Goal: Task Accomplishment & Management: Use online tool/utility

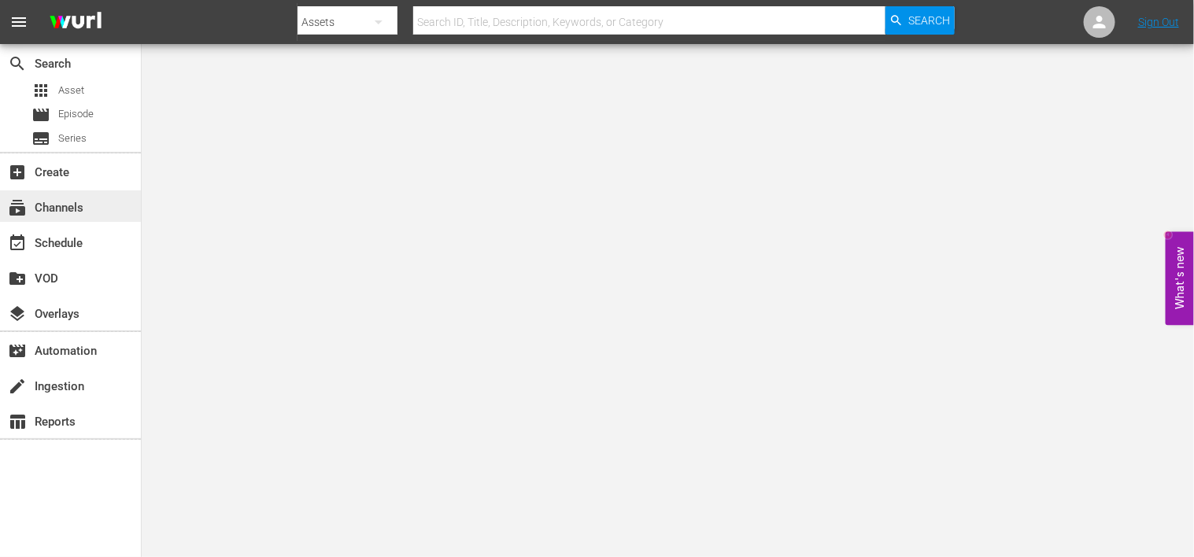
click at [61, 210] on div "subscriptions Channels" at bounding box center [44, 205] width 88 height 14
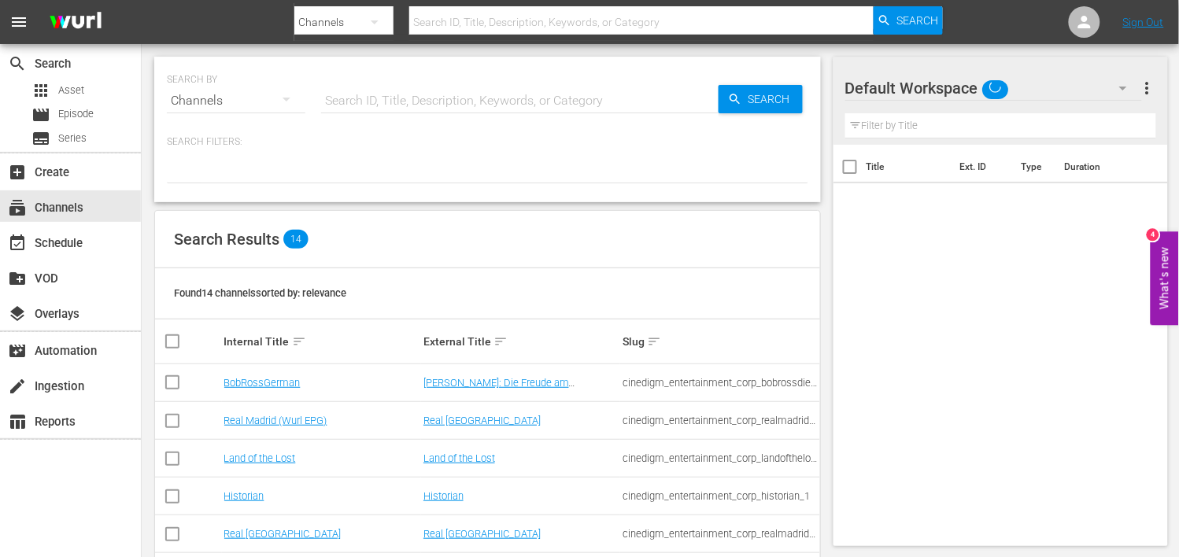
click at [248, 104] on div "Channels" at bounding box center [236, 101] width 139 height 44
click at [331, 150] on div "Channels Series Episodes Assets" at bounding box center [589, 278] width 1179 height 557
click at [56, 313] on div "layers Overlays" at bounding box center [44, 312] width 88 height 14
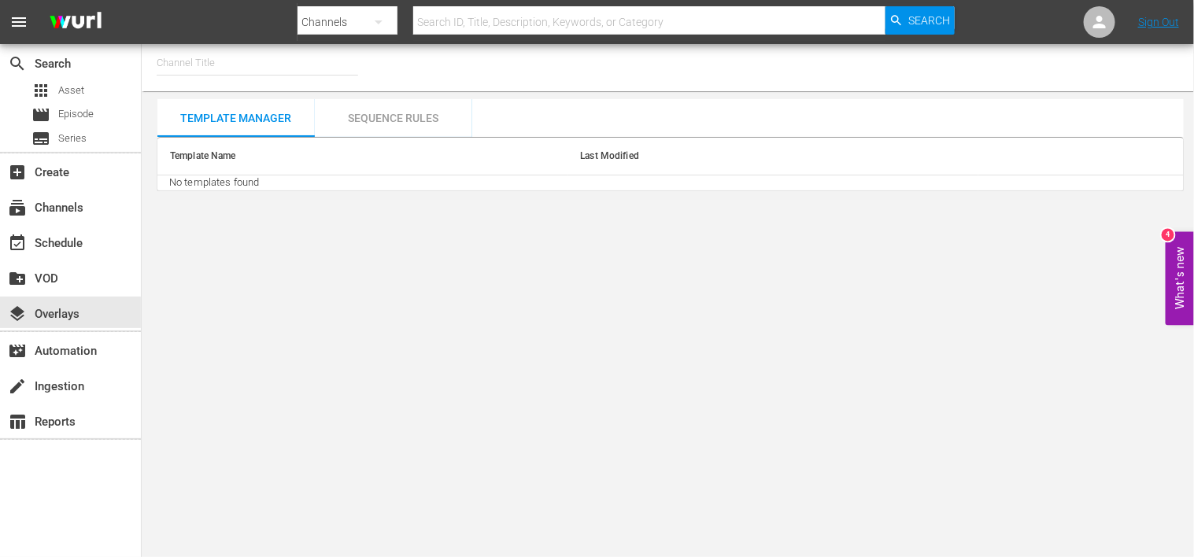
click at [225, 64] on input "text" at bounding box center [258, 63] width 202 height 38
type input "d"
type input "f"
click at [65, 198] on div "subscriptions Channels" at bounding box center [44, 205] width 88 height 14
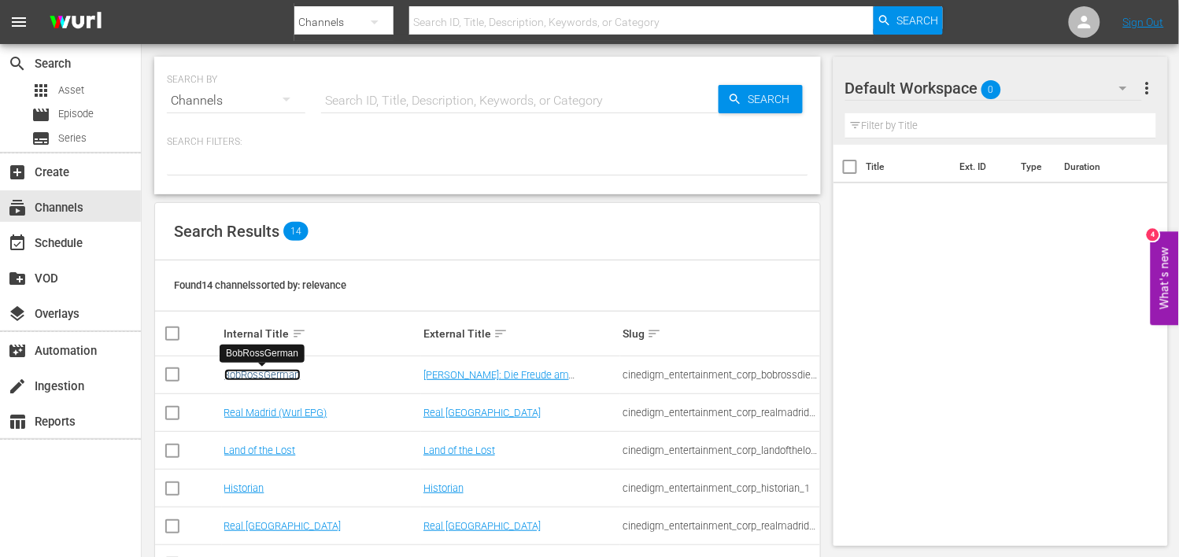
click at [250, 379] on link "BobRossGerman" at bounding box center [262, 375] width 76 height 12
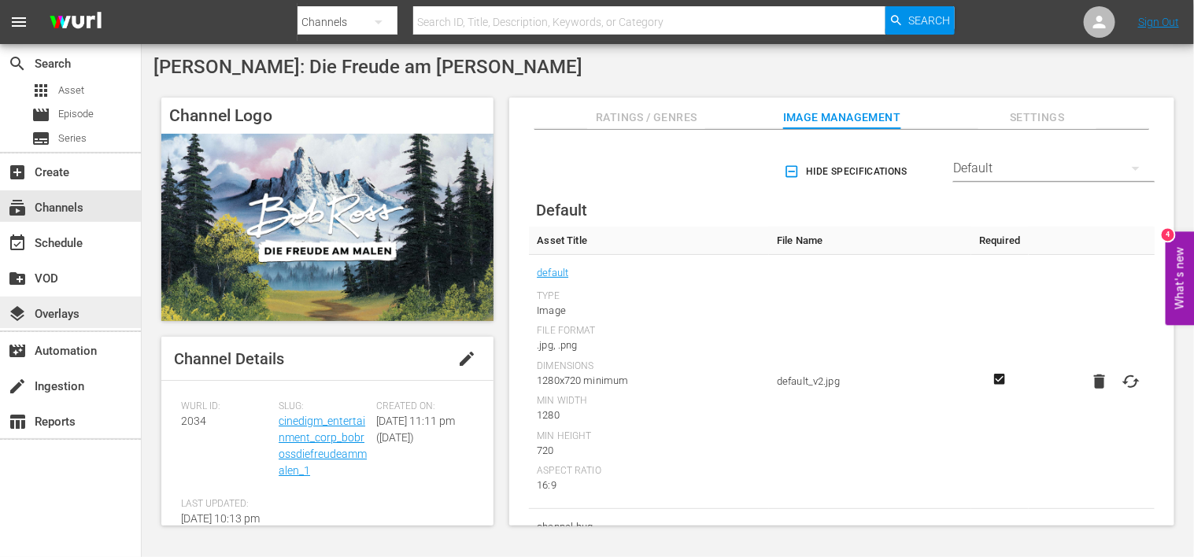
click at [60, 308] on div "layers Overlays" at bounding box center [44, 312] width 88 height 14
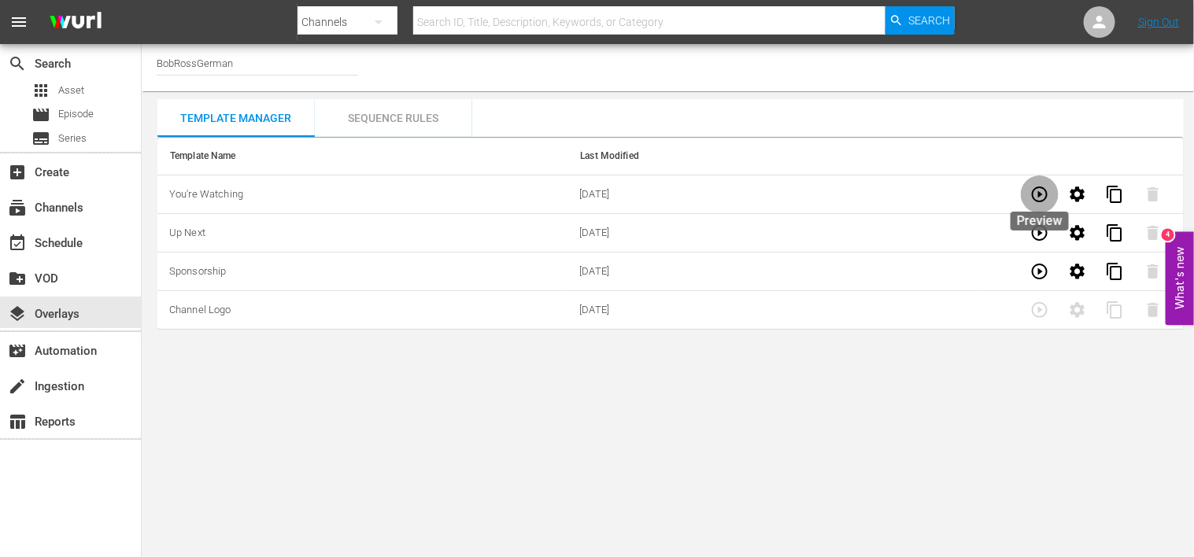
click at [1033, 201] on icon "button" at bounding box center [1040, 194] width 19 height 19
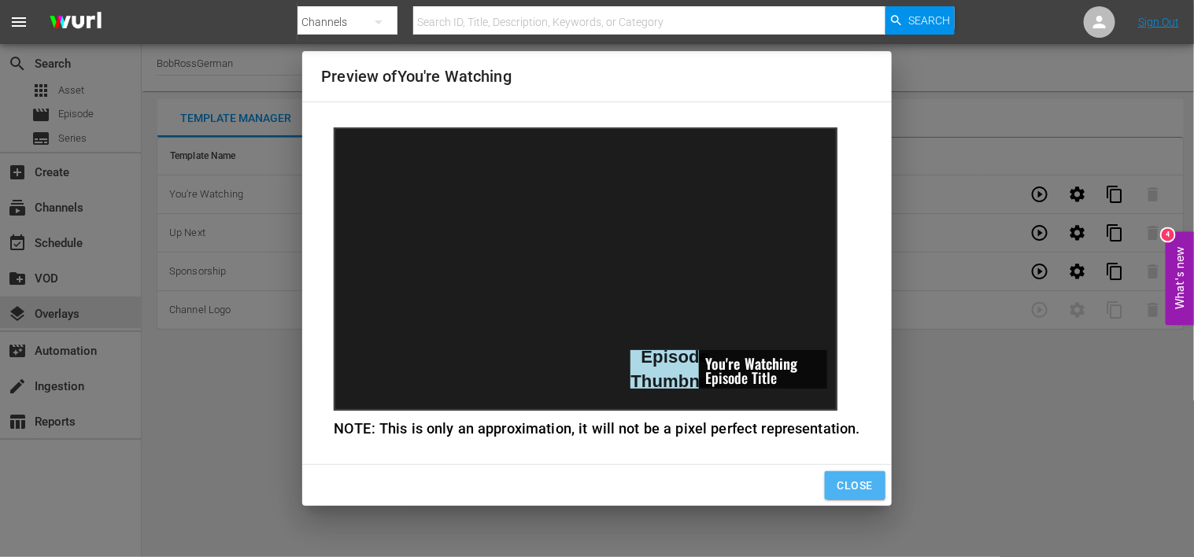
click at [847, 486] on span "Close" at bounding box center [855, 486] width 35 height 20
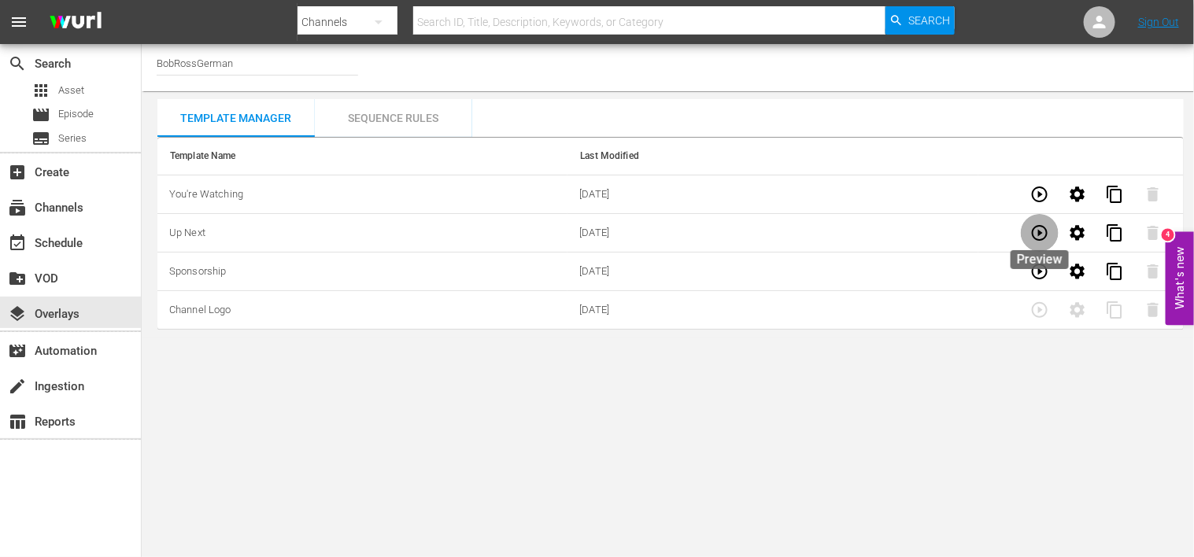
click at [1040, 234] on icon "button" at bounding box center [1040, 233] width 16 height 16
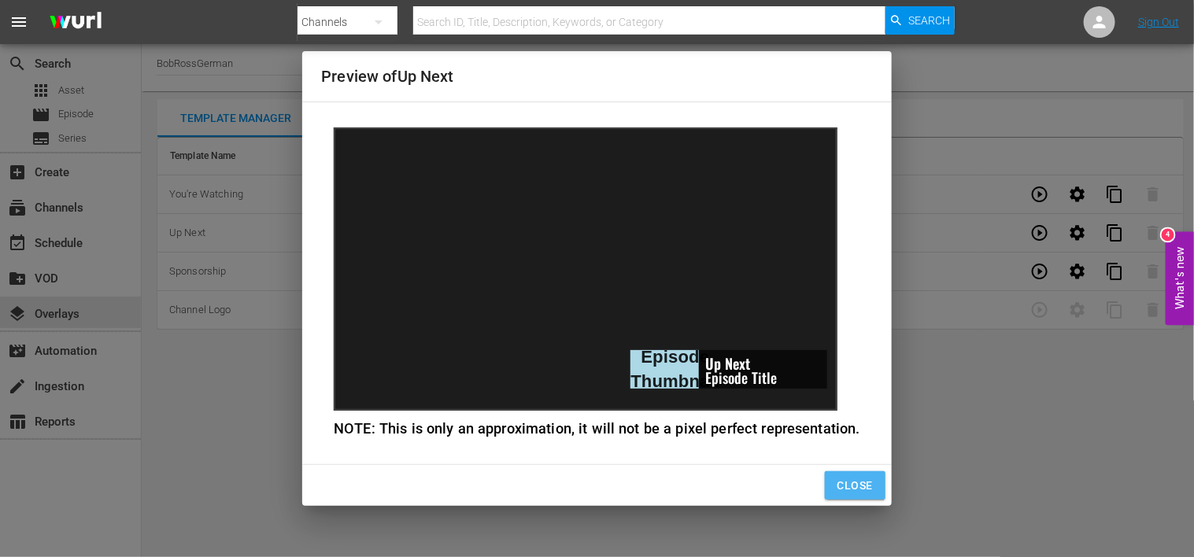
click at [860, 491] on span "Close" at bounding box center [855, 486] width 35 height 20
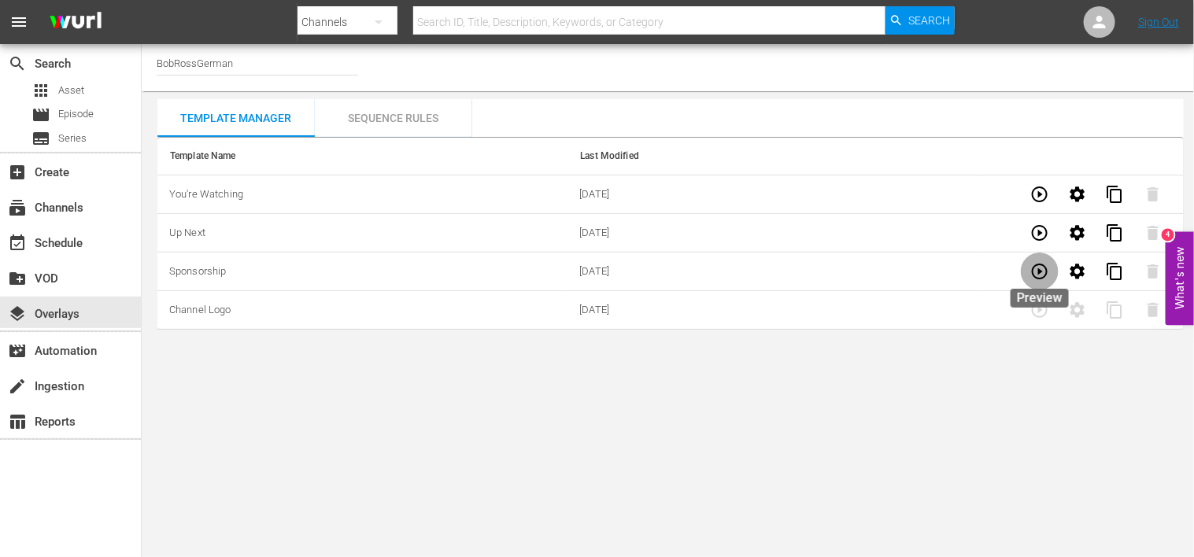
click at [1039, 269] on icon "button" at bounding box center [1040, 272] width 16 height 16
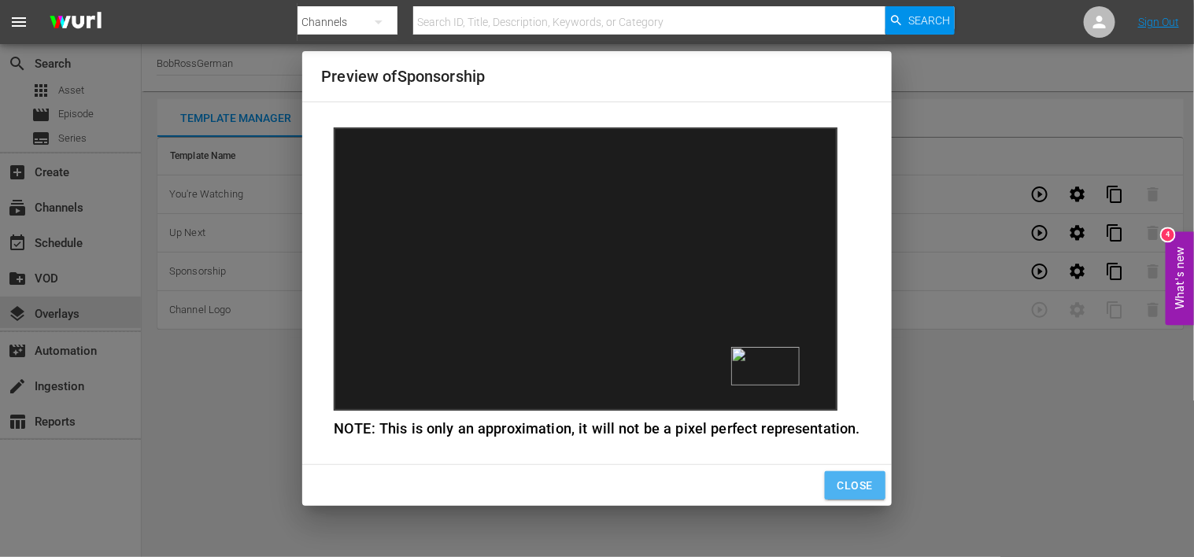
click at [852, 487] on span "Close" at bounding box center [855, 486] width 35 height 20
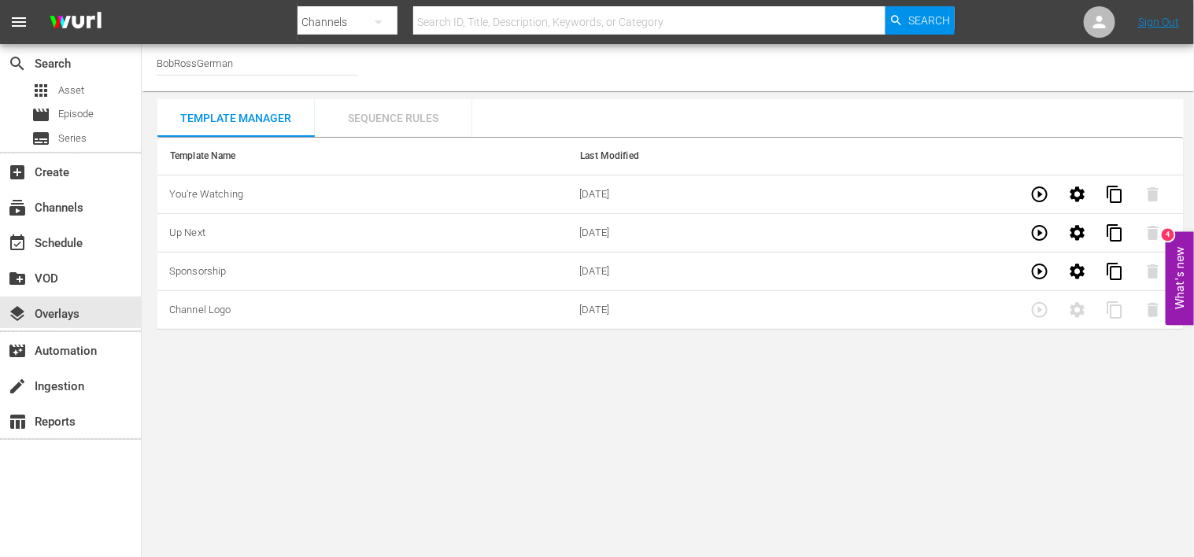
click at [376, 120] on div "Sequence Rules" at bounding box center [393, 118] width 157 height 38
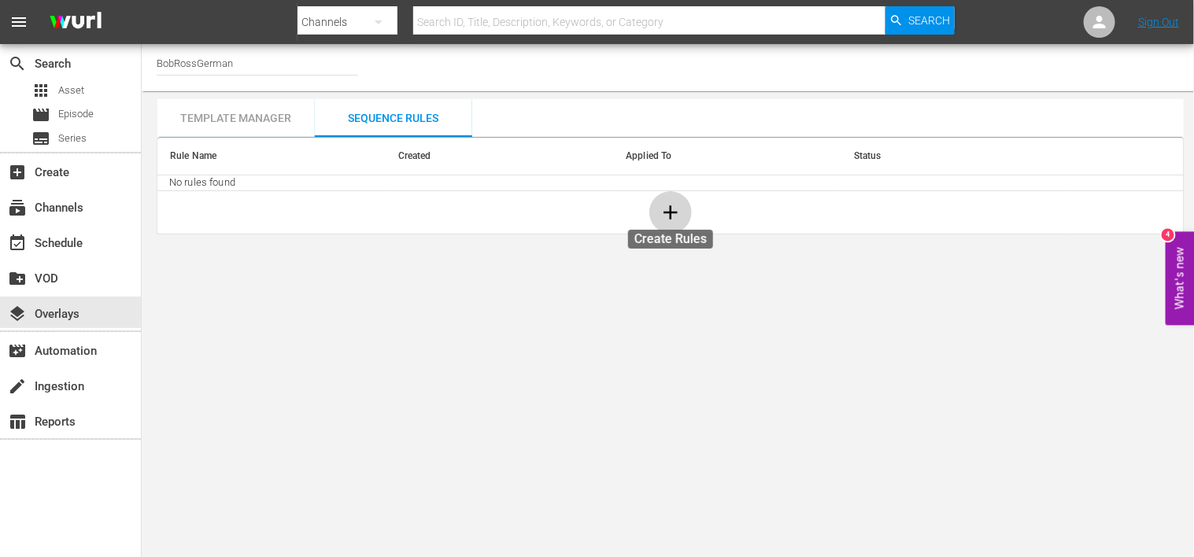
click at [668, 219] on icon "button" at bounding box center [671, 213] width 24 height 24
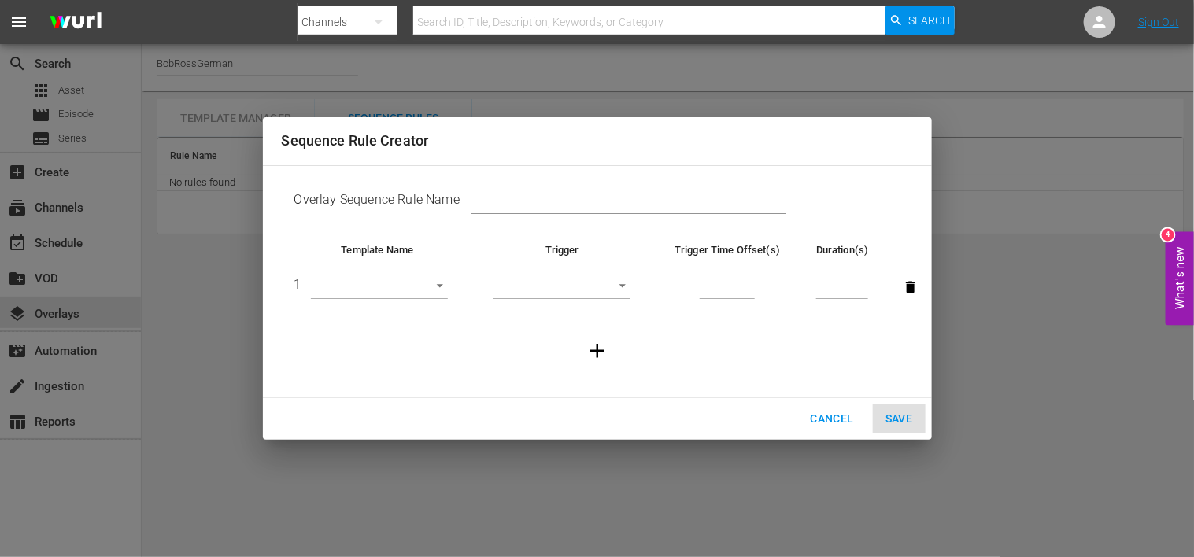
click at [831, 422] on span "Cancel" at bounding box center [831, 419] width 43 height 20
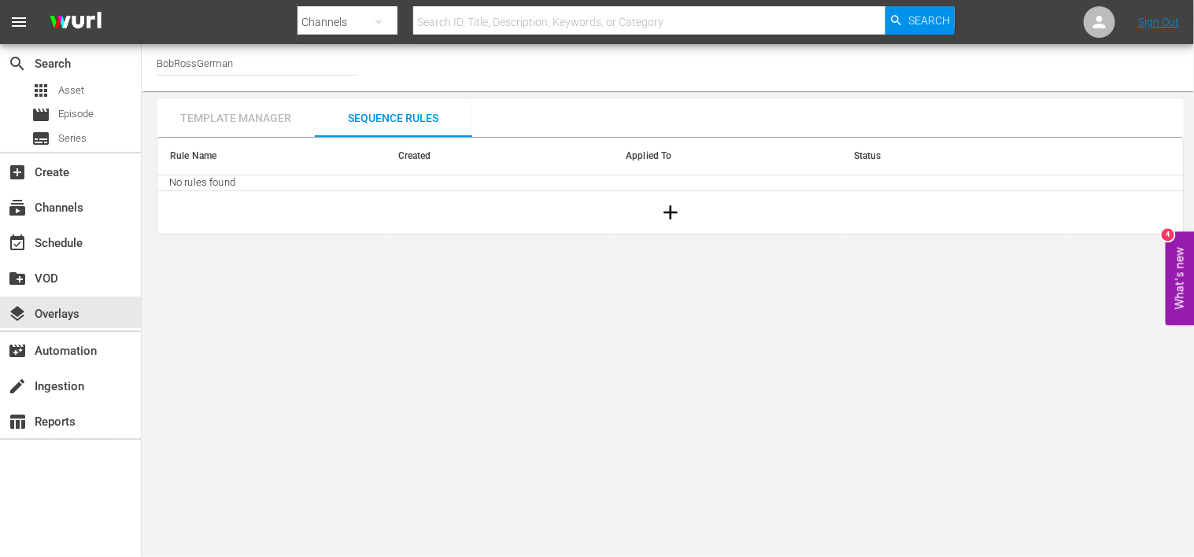
click at [222, 120] on div "Template Manager" at bounding box center [235, 118] width 157 height 38
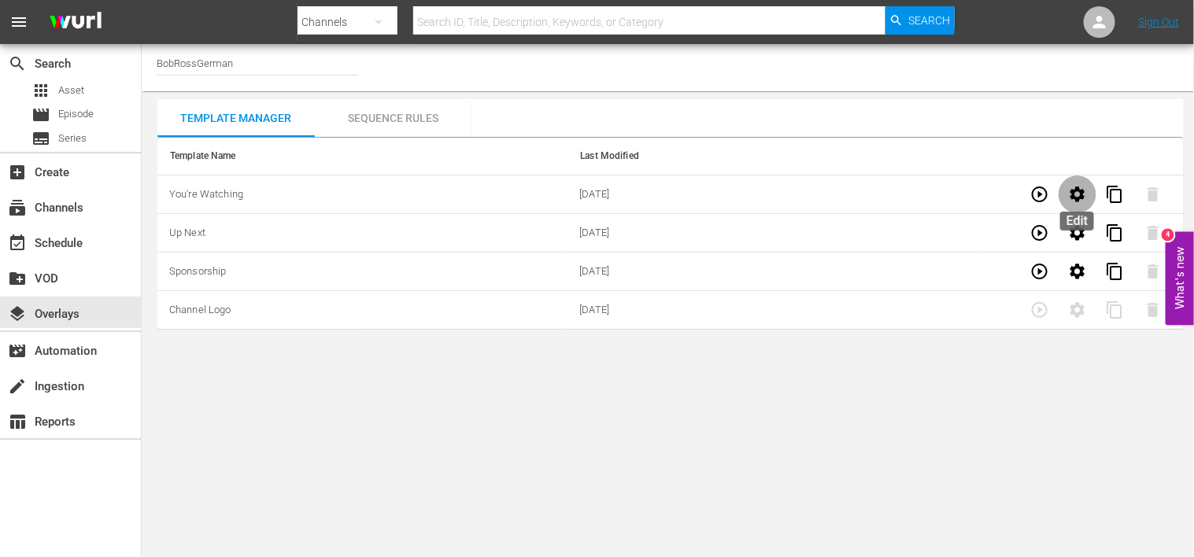
click at [1073, 197] on icon "button" at bounding box center [1077, 194] width 15 height 15
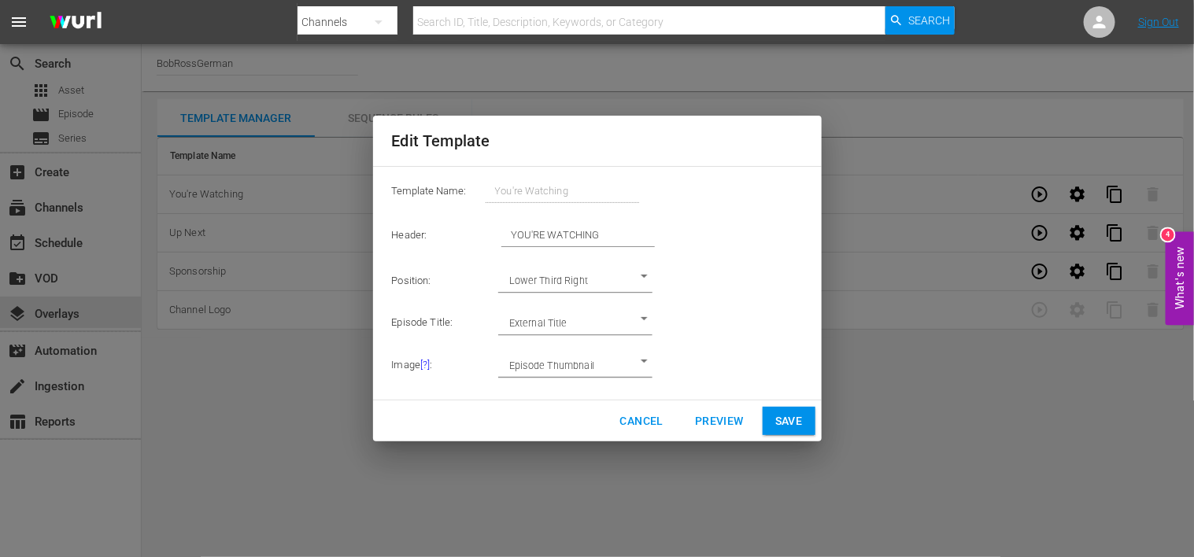
click at [639, 423] on span "Cancel" at bounding box center [641, 422] width 43 height 20
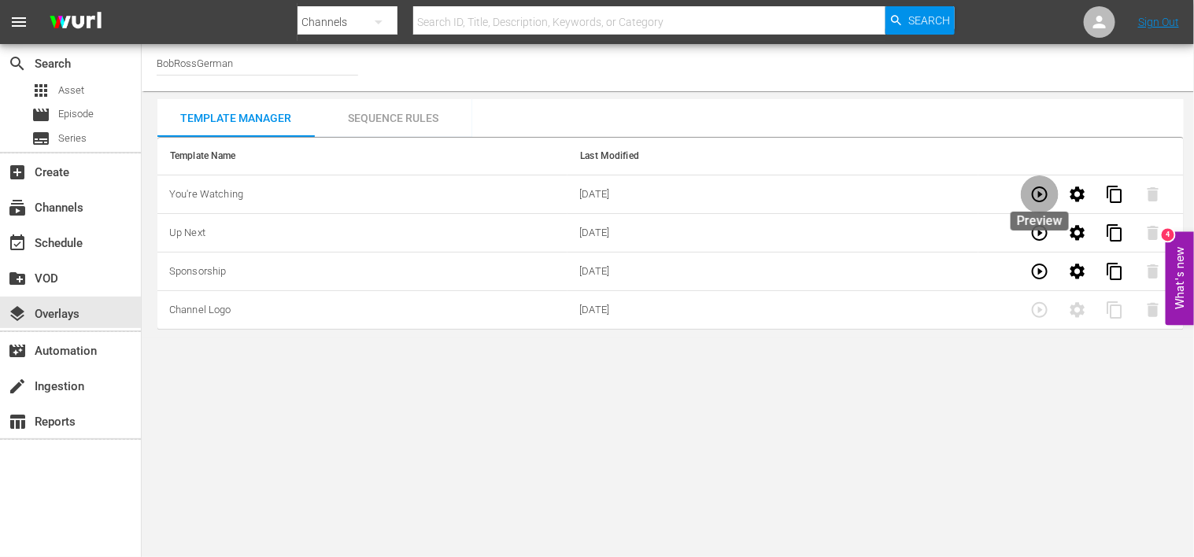
click at [1037, 194] on icon "button" at bounding box center [1040, 194] width 19 height 19
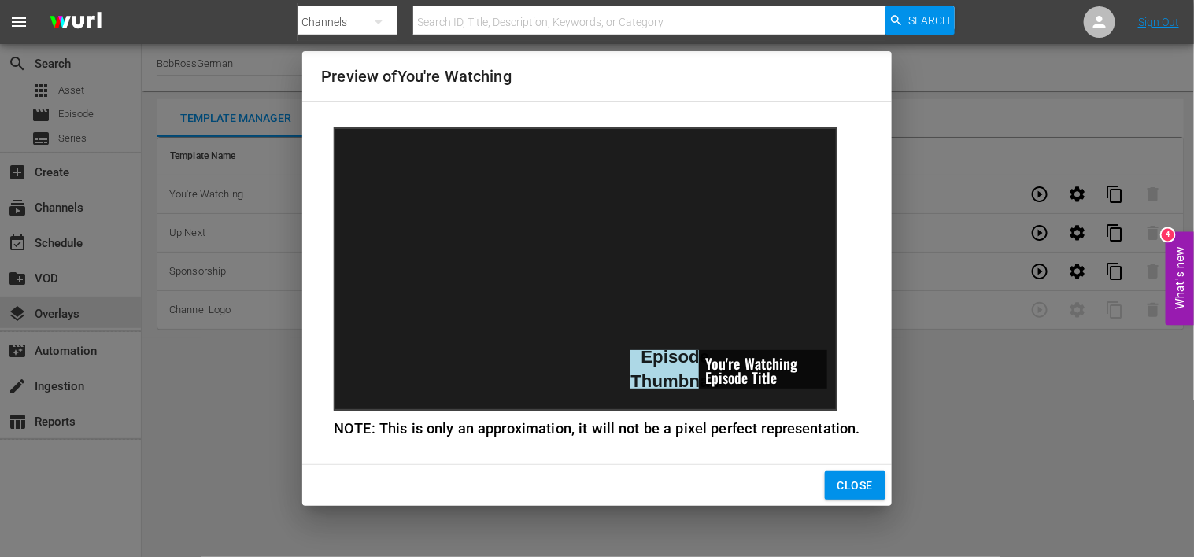
click at [857, 484] on span "Close" at bounding box center [855, 486] width 35 height 20
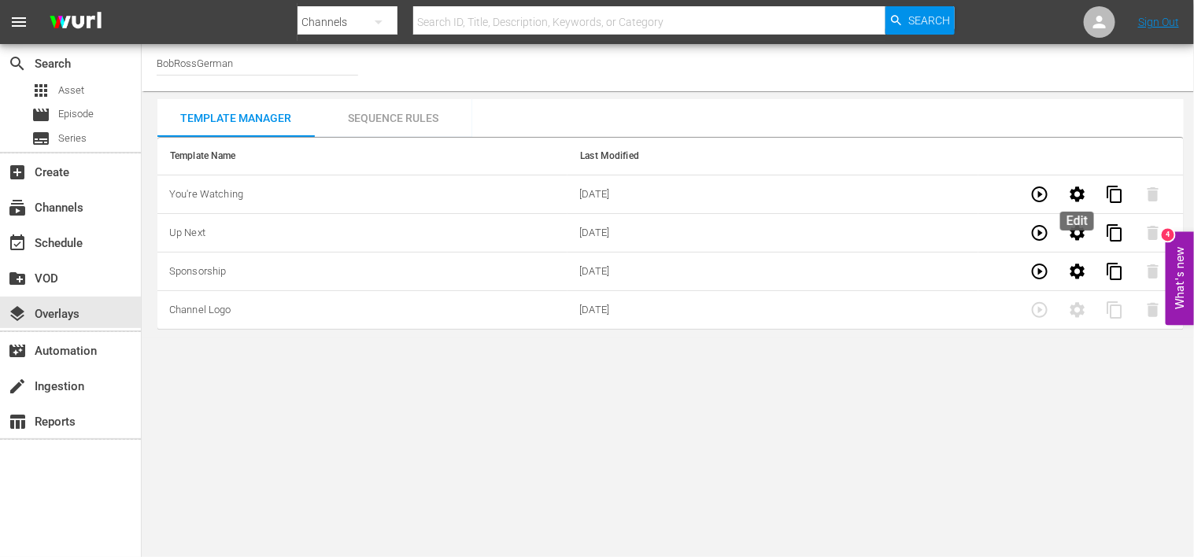
click at [1073, 202] on icon "button" at bounding box center [1077, 194] width 19 height 19
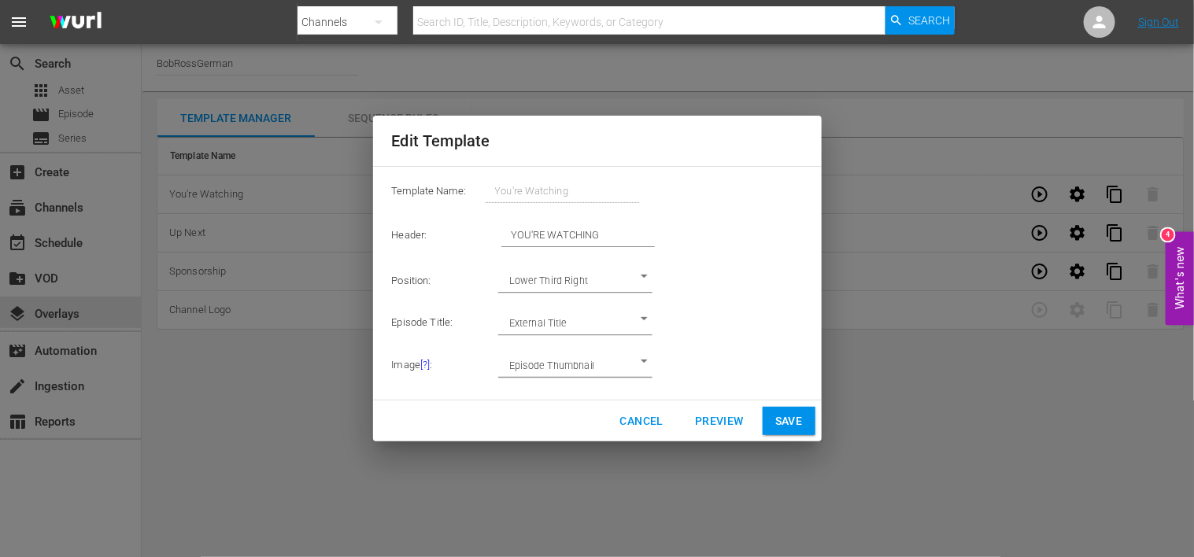
click at [642, 420] on span "Cancel" at bounding box center [641, 422] width 43 height 20
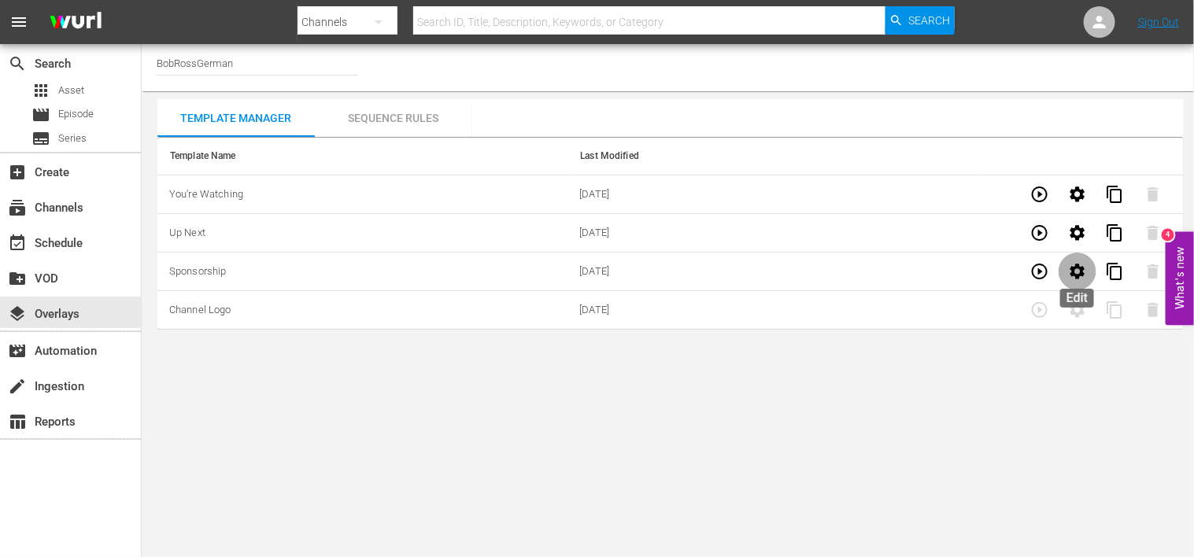
click at [1079, 276] on icon "button" at bounding box center [1077, 271] width 15 height 15
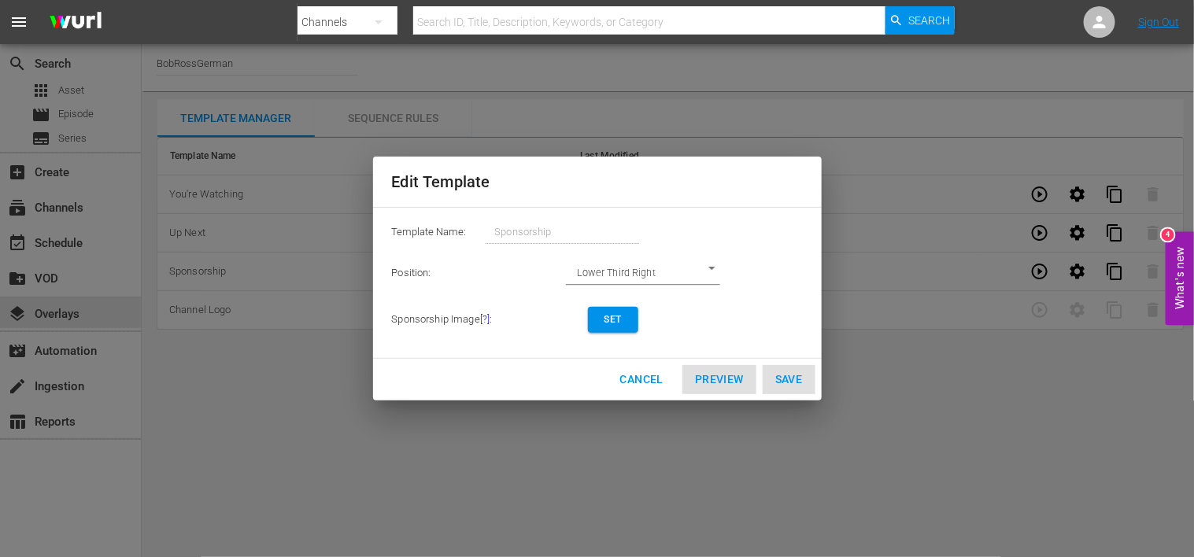
click at [654, 272] on body "menu Search By Channels Search ID, Title, Description, Keywords, or Category Se…" at bounding box center [597, 278] width 1194 height 557
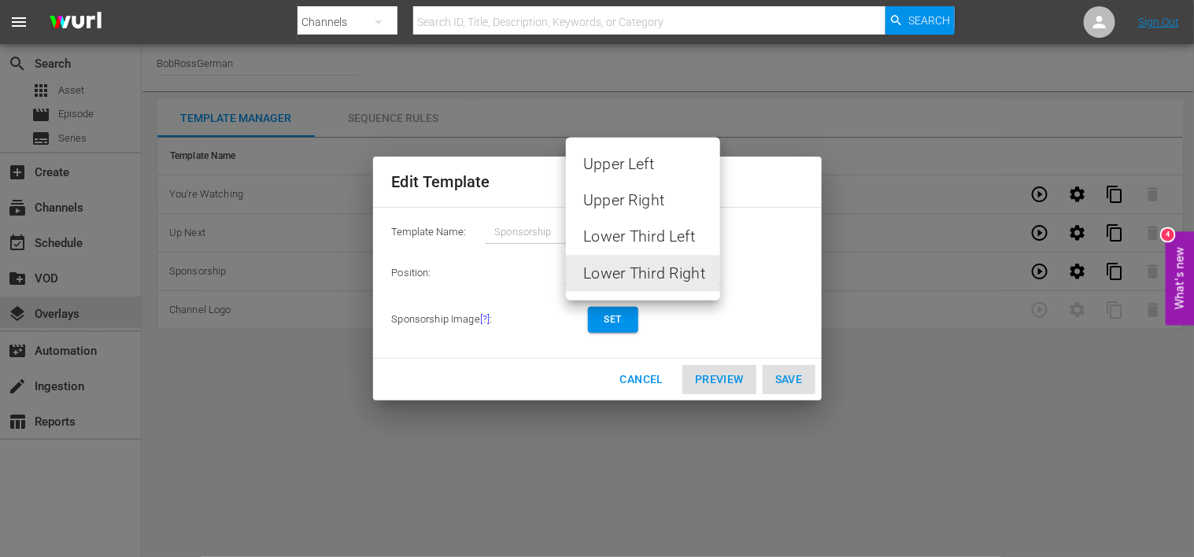
click at [788, 239] on div at bounding box center [597, 278] width 1194 height 557
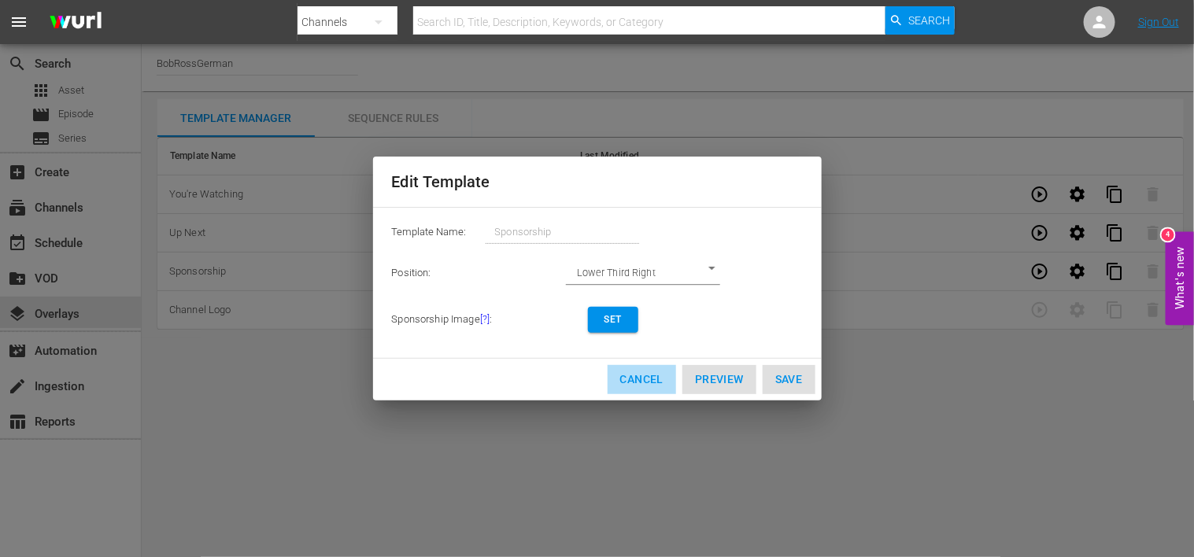
click at [651, 382] on span "Cancel" at bounding box center [641, 380] width 43 height 20
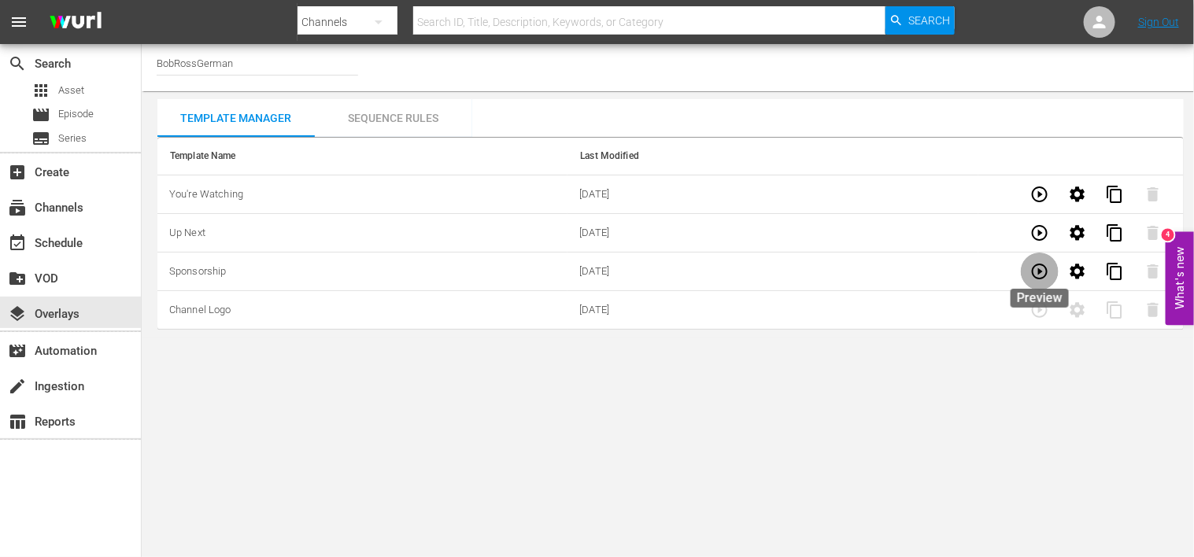
click at [1043, 276] on icon "button" at bounding box center [1040, 271] width 19 height 19
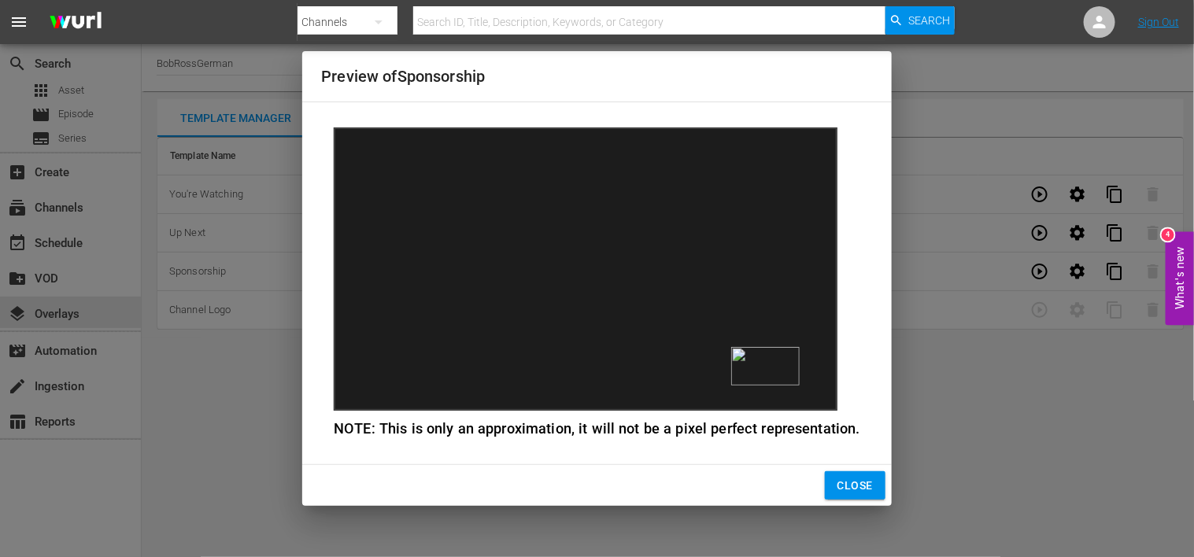
click at [852, 485] on span "Close" at bounding box center [855, 486] width 35 height 20
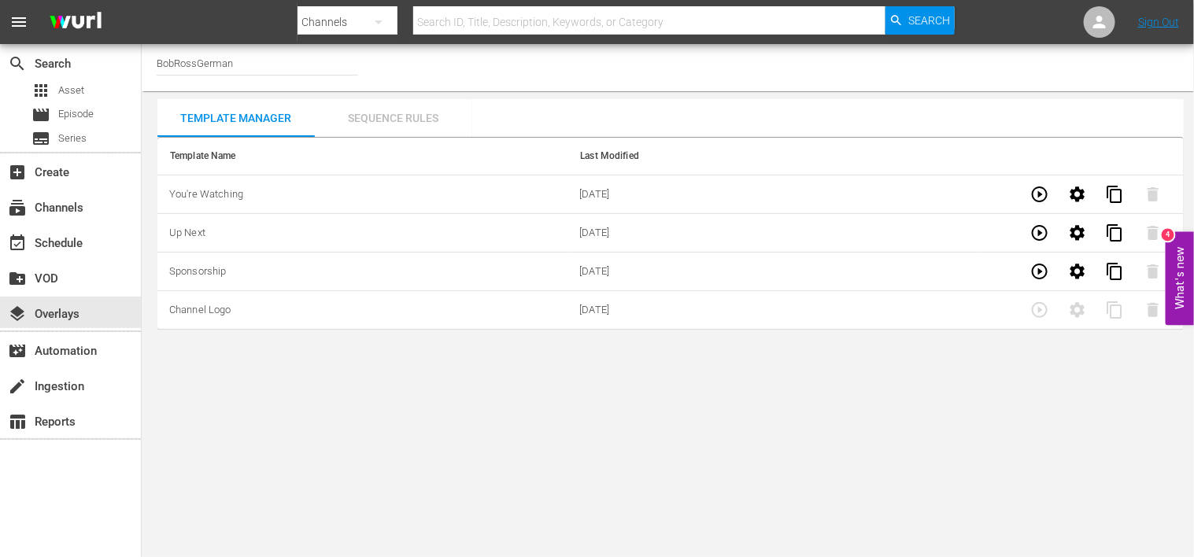
click at [382, 122] on div "Sequence Rules" at bounding box center [393, 118] width 157 height 38
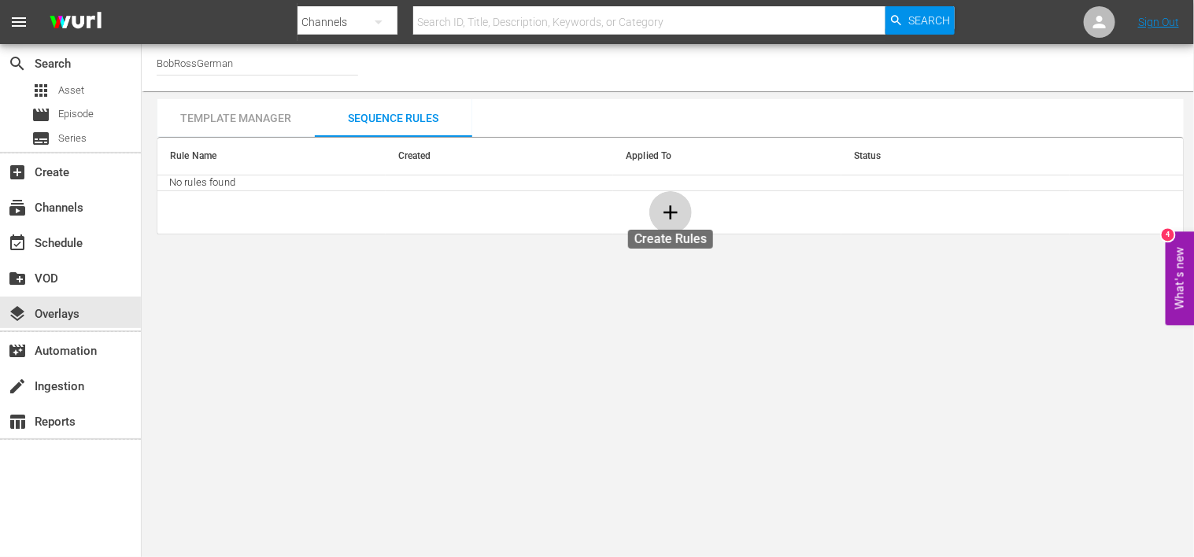
click at [666, 213] on icon "button" at bounding box center [671, 212] width 14 height 14
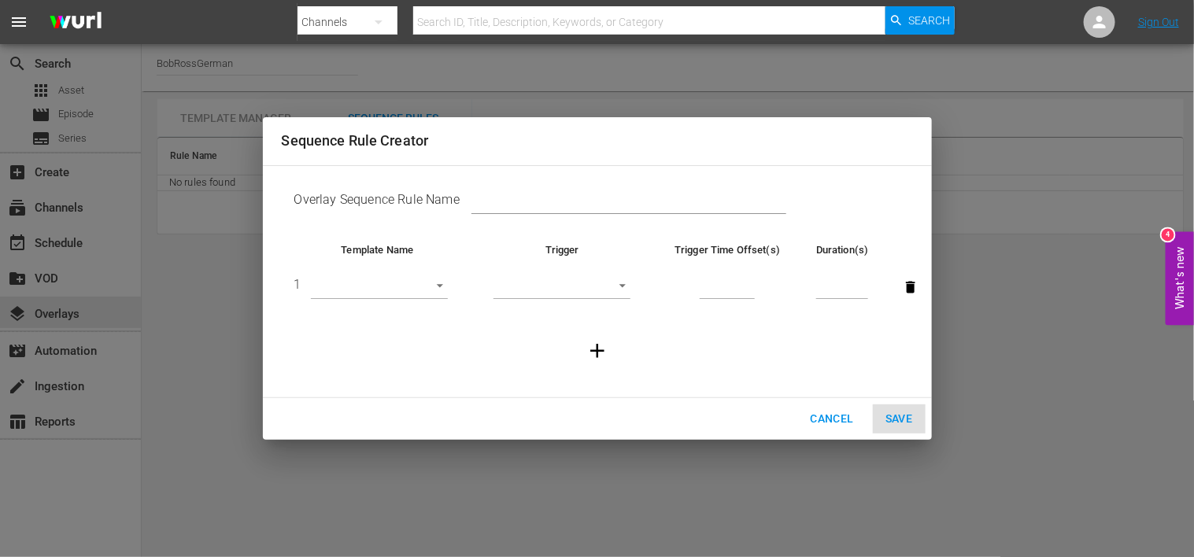
click at [504, 202] on input "text" at bounding box center [629, 203] width 315 height 24
click at [396, 292] on body "menu Search By Channels Search ID, Title, Description, Keywords, or Category Se…" at bounding box center [597, 278] width 1194 height 557
click at [827, 415] on div at bounding box center [597, 278] width 1194 height 557
click at [827, 415] on span "Cancel" at bounding box center [831, 419] width 43 height 20
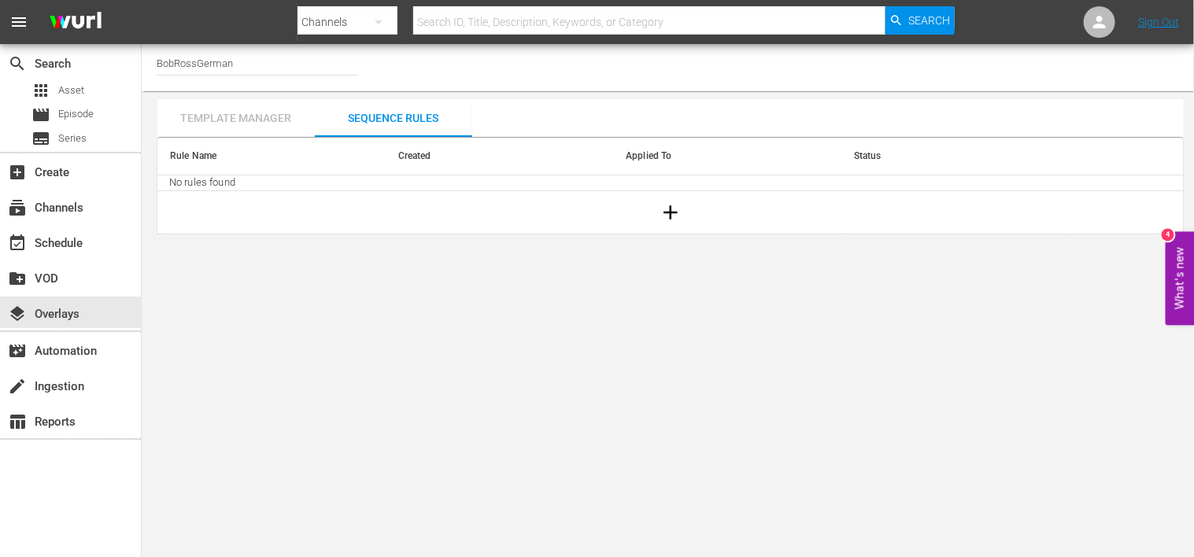
click at [233, 118] on div "Template Manager" at bounding box center [235, 118] width 157 height 38
